Goal: Information Seeking & Learning: Learn about a topic

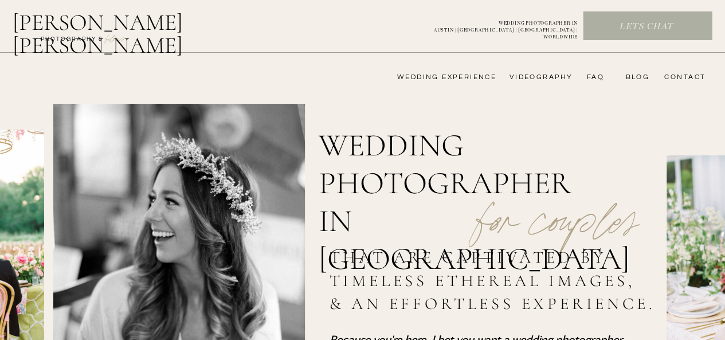
click at [443, 75] on nav "wedding experience" at bounding box center [438, 77] width 115 height 9
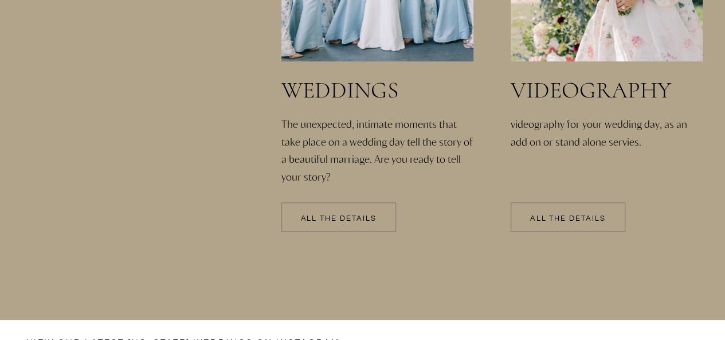
scroll to position [2581, 0]
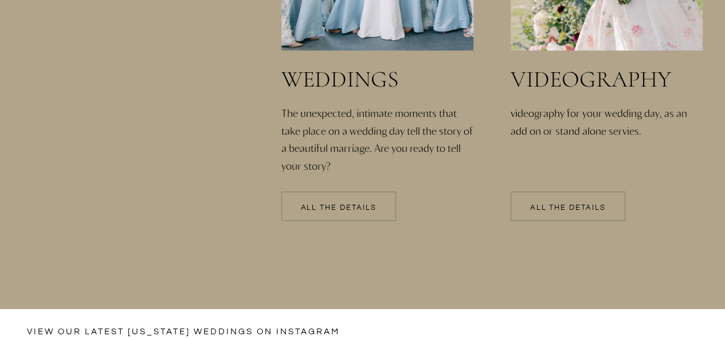
click at [328, 209] on p "All the details" at bounding box center [339, 208] width 115 height 8
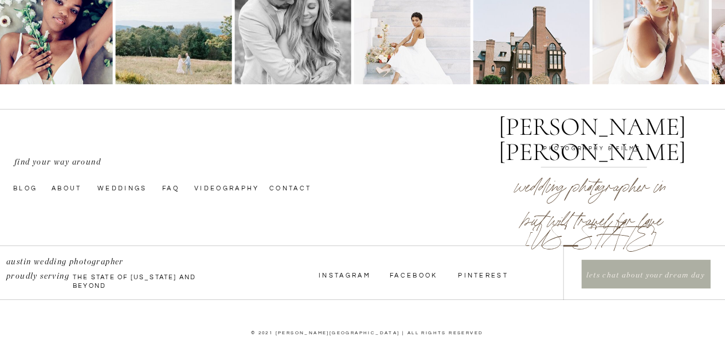
scroll to position [4408, 0]
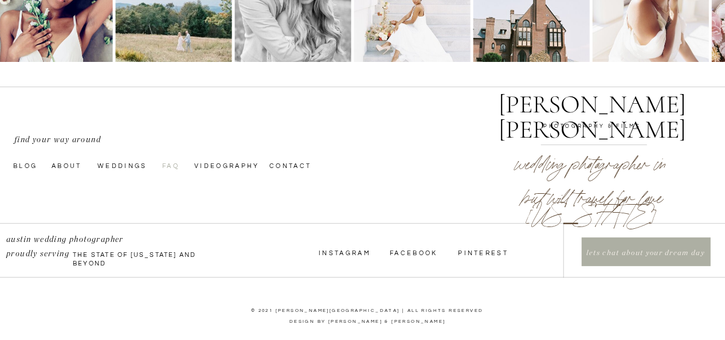
click at [172, 166] on nav "faq" at bounding box center [171, 165] width 18 height 9
